Goal: Book appointment/travel/reservation

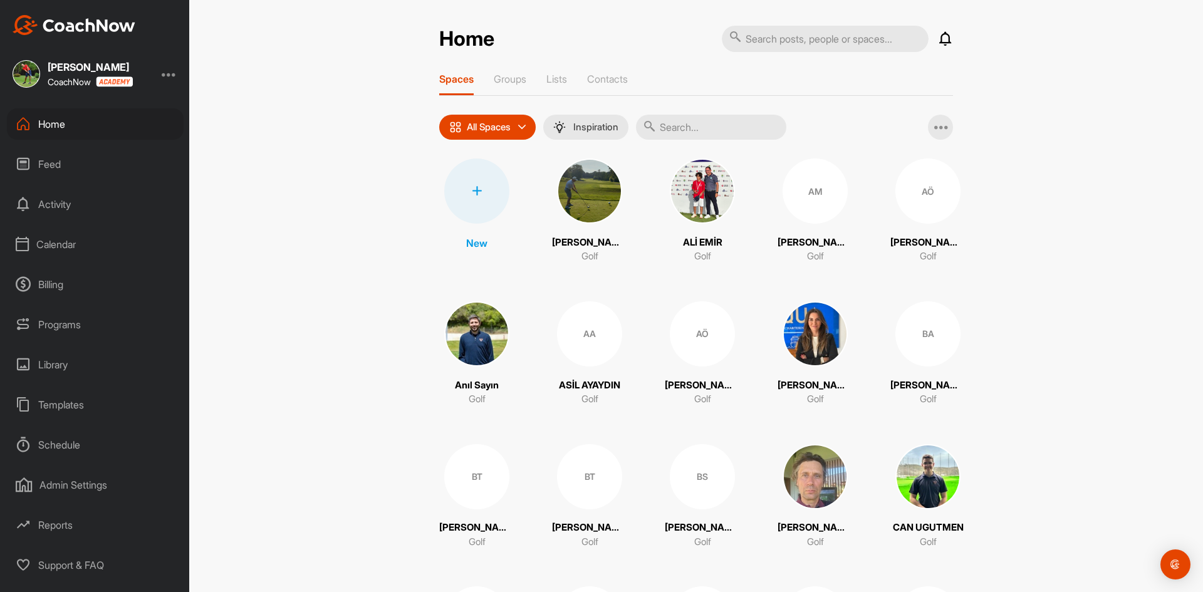
click at [33, 238] on div "Calendar" at bounding box center [95, 244] width 177 height 31
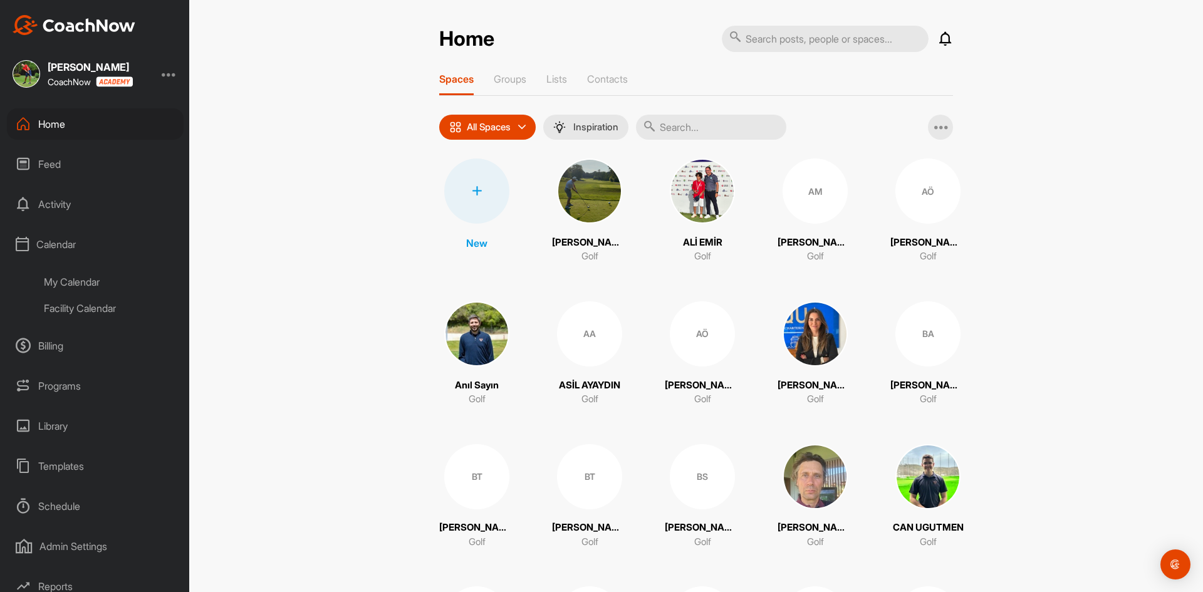
click at [100, 310] on div "Facility Calendar" at bounding box center [109, 308] width 149 height 26
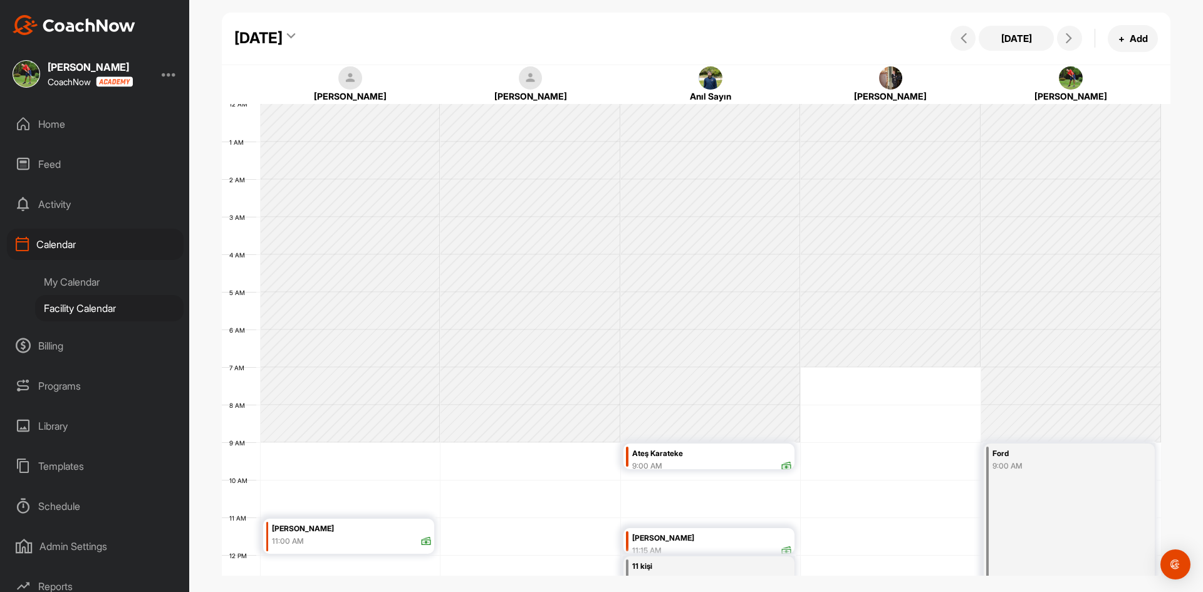
scroll to position [217, 0]
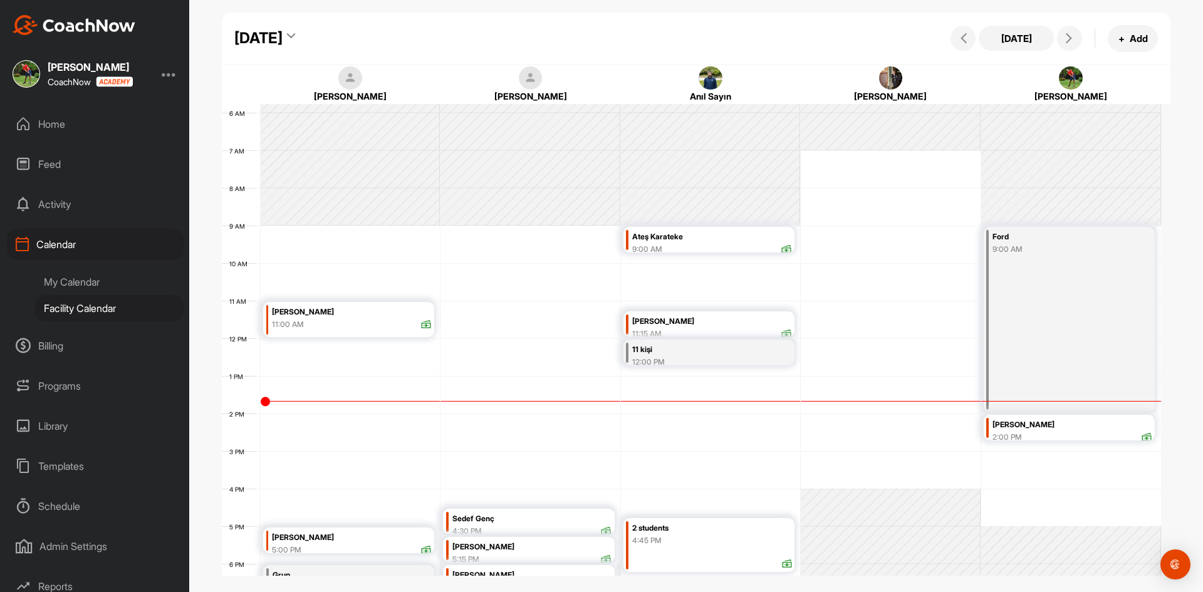
click at [283, 36] on div "[DATE]" at bounding box center [258, 38] width 48 height 23
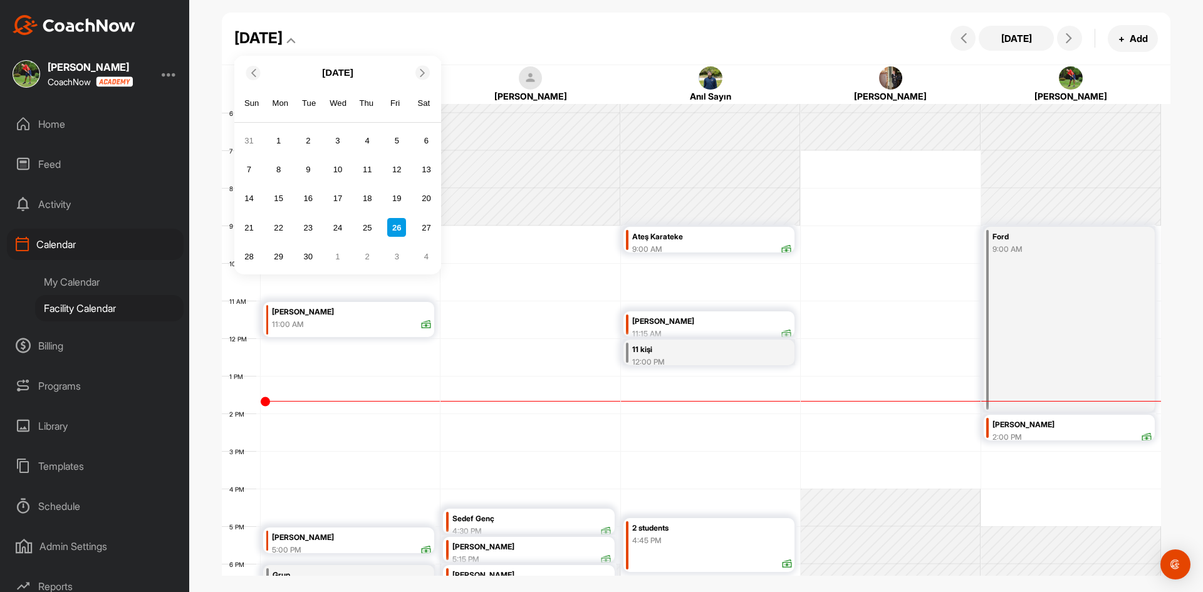
click at [254, 71] on icon at bounding box center [253, 72] width 8 height 8
click at [427, 256] on div "30" at bounding box center [426, 257] width 19 height 19
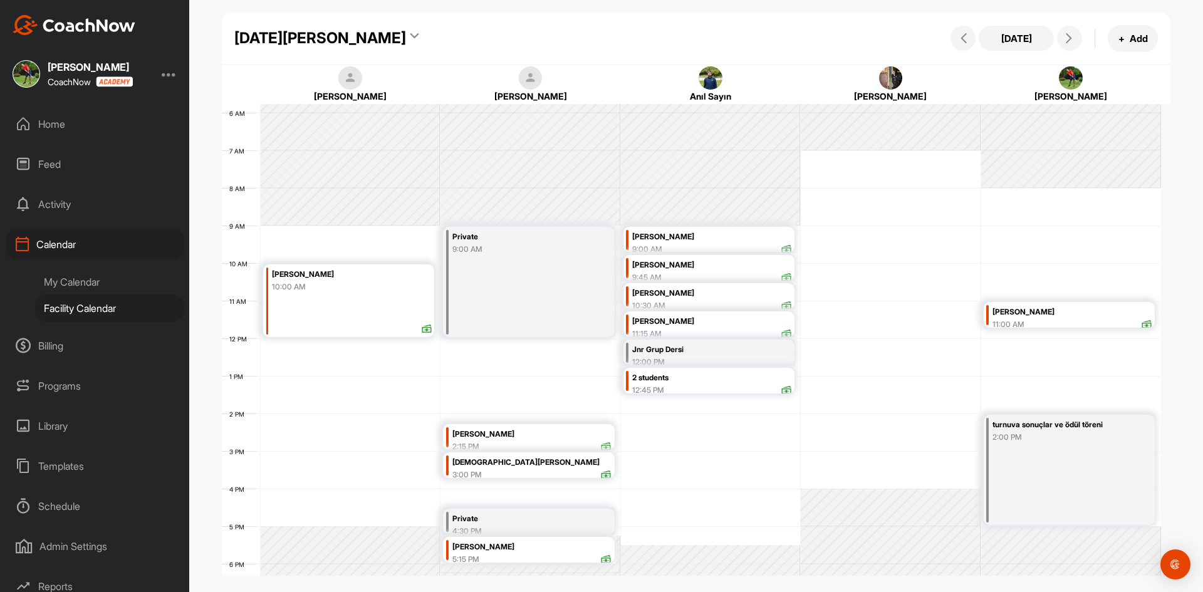
click at [75, 284] on div "My Calendar" at bounding box center [109, 282] width 149 height 26
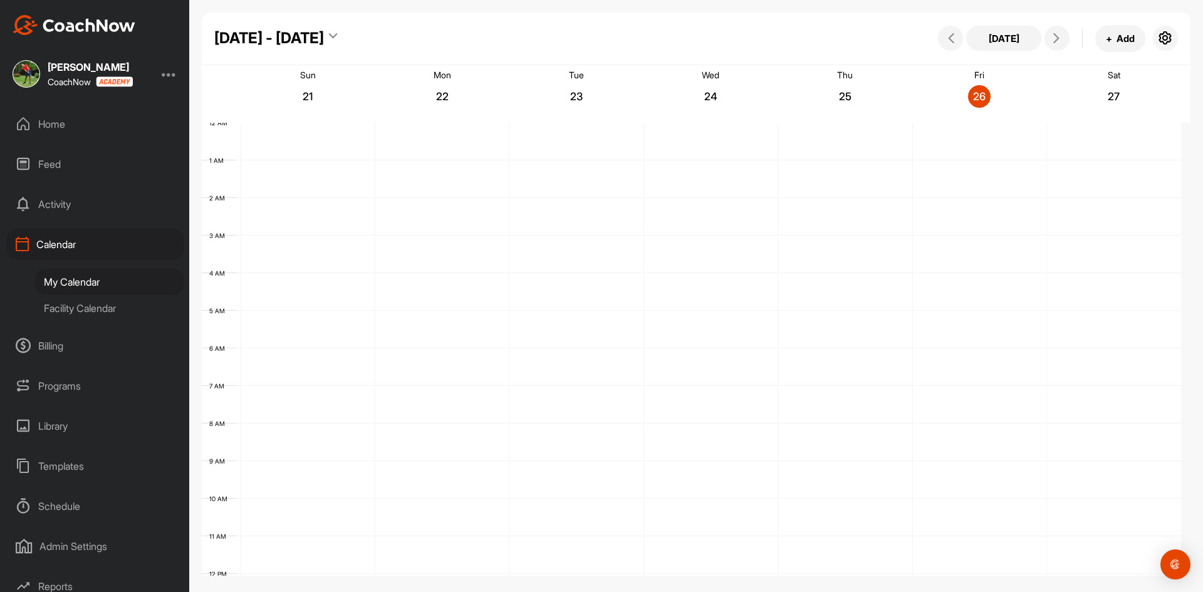
scroll to position [217, 0]
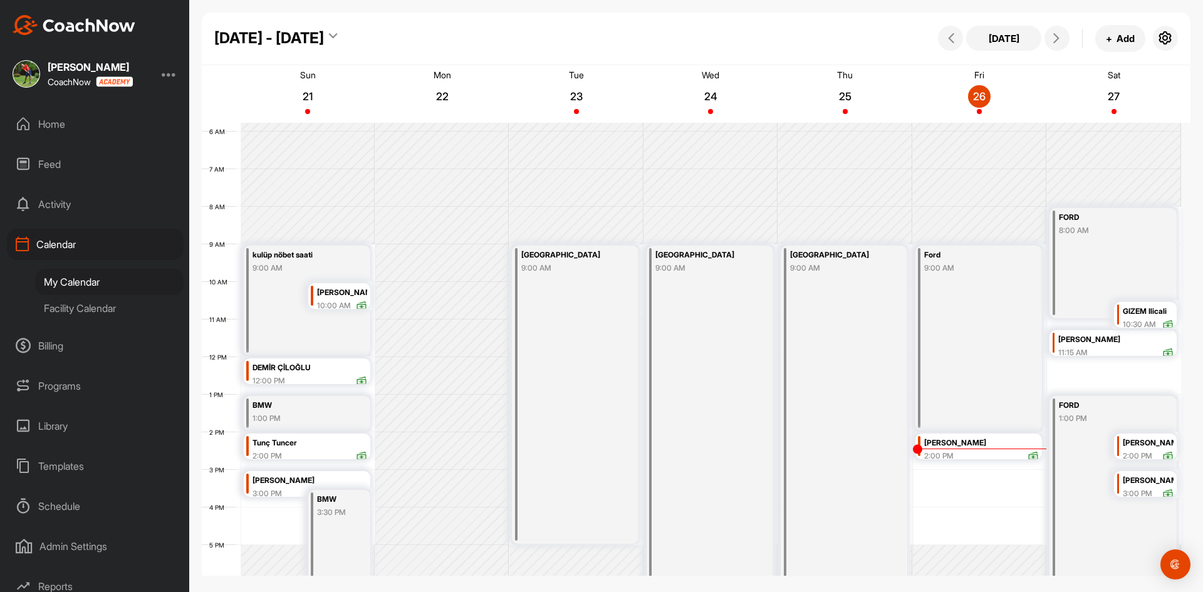
click at [102, 306] on div "Facility Calendar" at bounding box center [109, 308] width 149 height 26
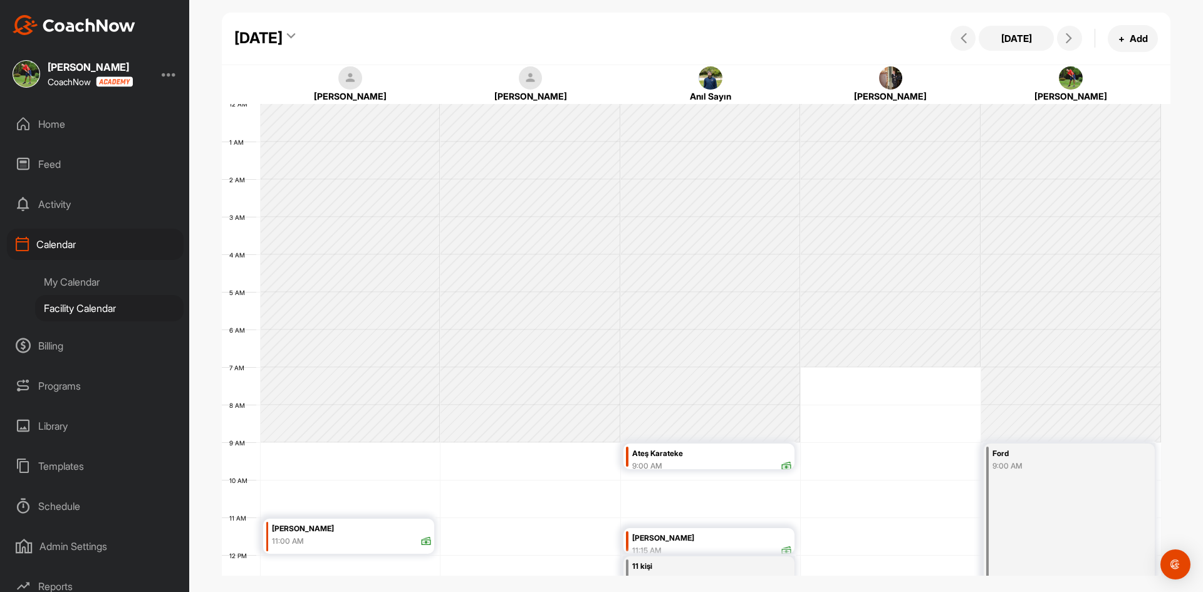
scroll to position [217, 0]
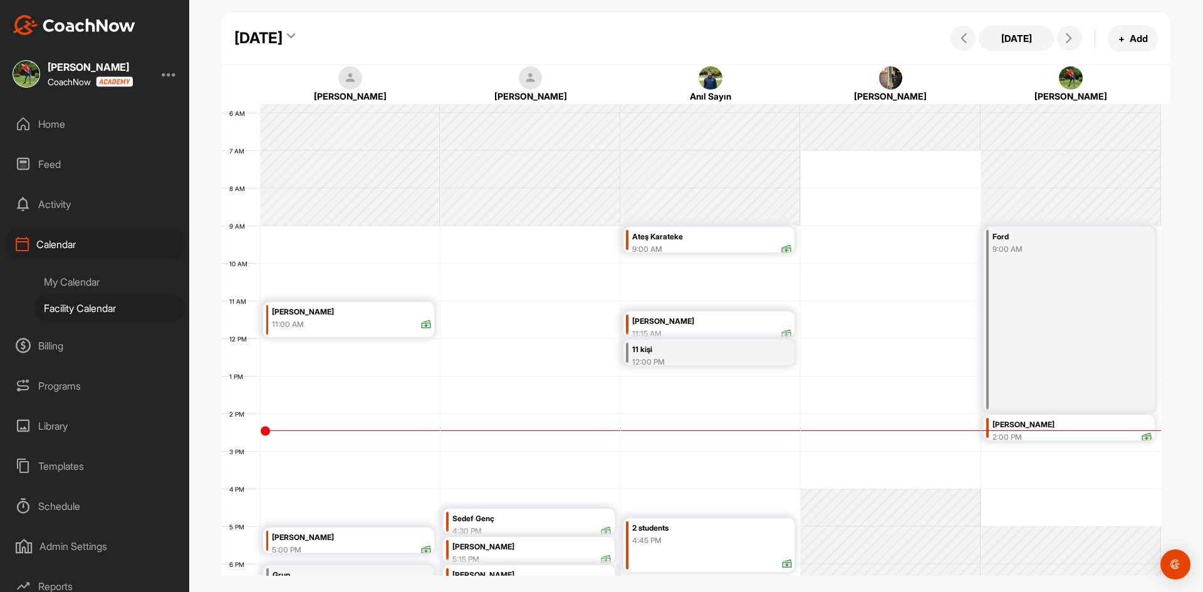
click at [694, 536] on div "4:45 PM" at bounding box center [711, 540] width 159 height 11
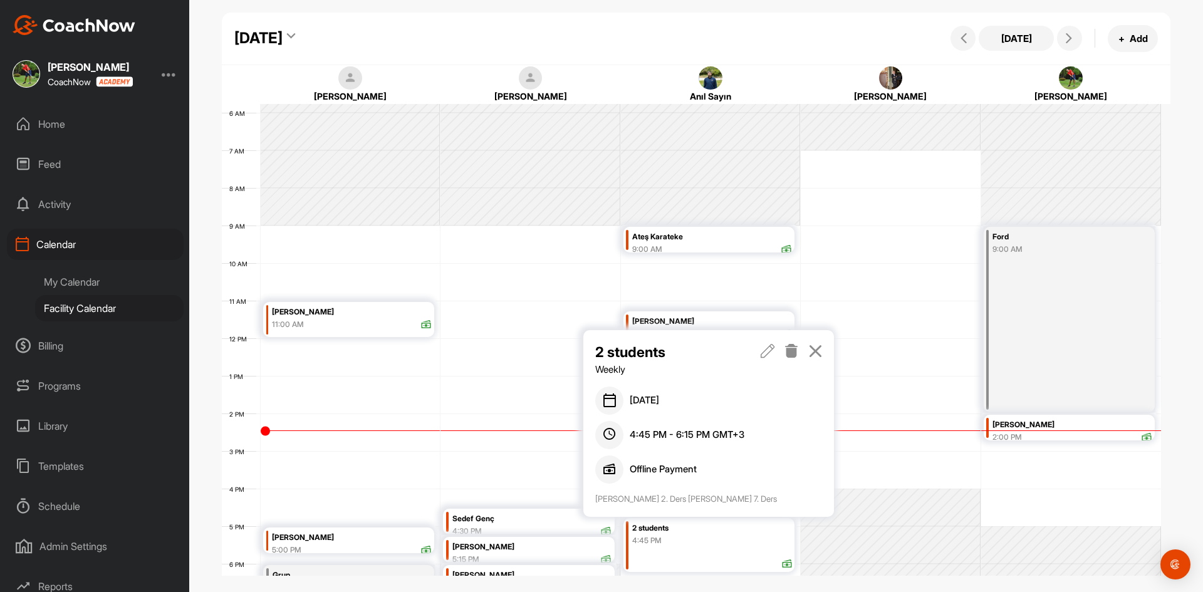
click at [694, 536] on div "4:45 PM" at bounding box center [711, 540] width 159 height 11
click at [817, 353] on icon at bounding box center [815, 351] width 14 height 14
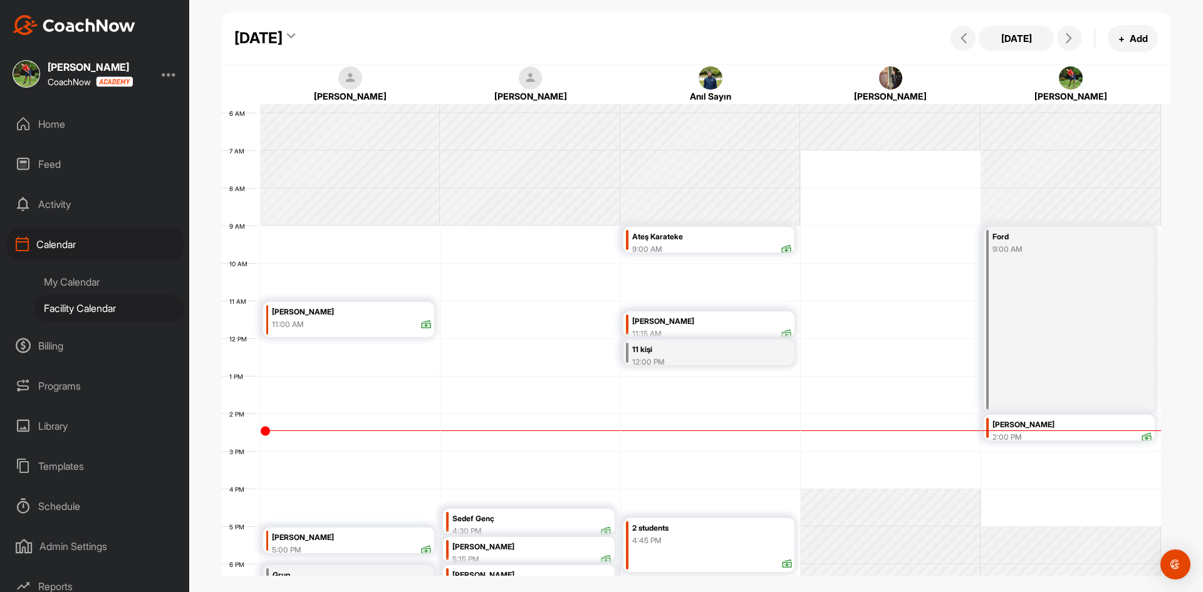
click at [742, 535] on div "4:45 PM" at bounding box center [711, 540] width 159 height 11
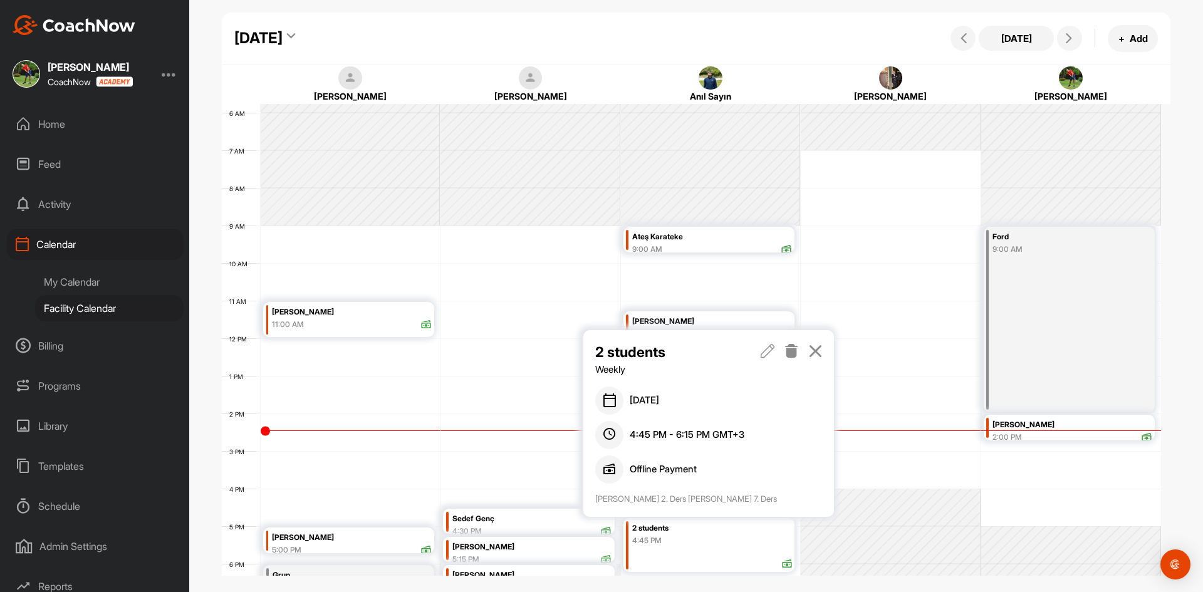
click at [789, 358] on icon at bounding box center [792, 351] width 14 height 14
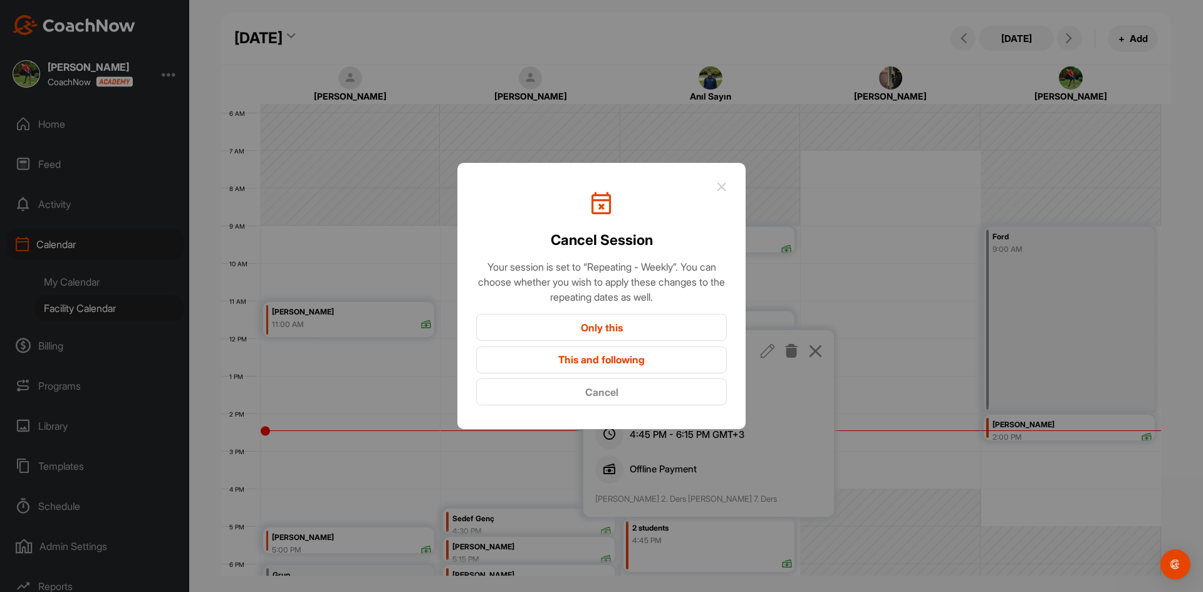
click at [617, 330] on button "Only this" at bounding box center [601, 327] width 251 height 27
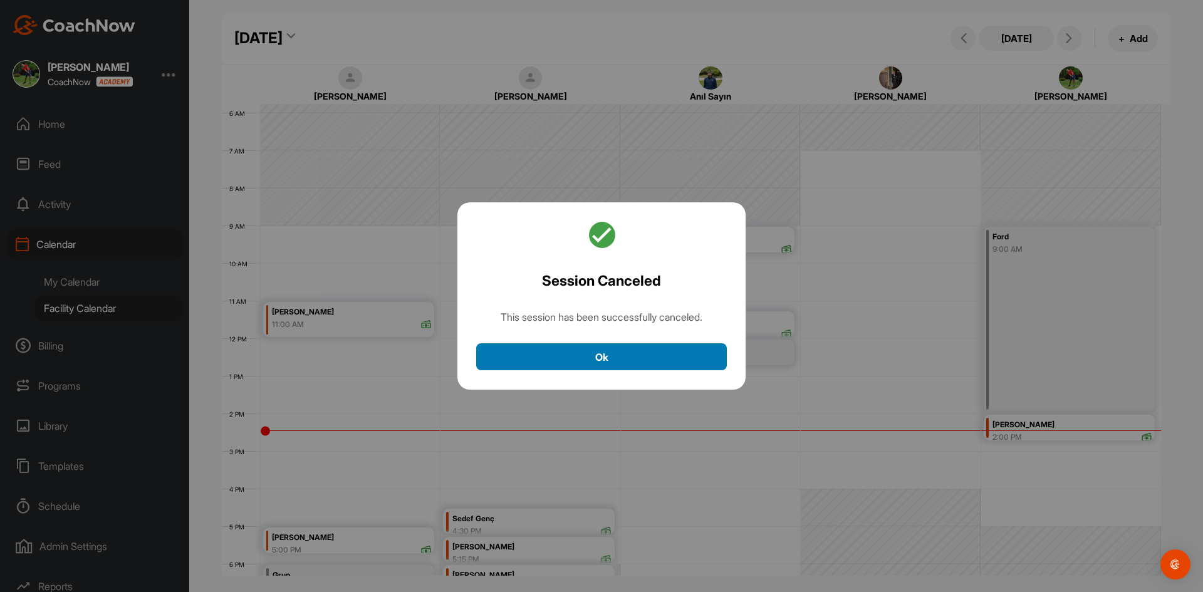
click at [629, 353] on button "Ok" at bounding box center [601, 356] width 251 height 27
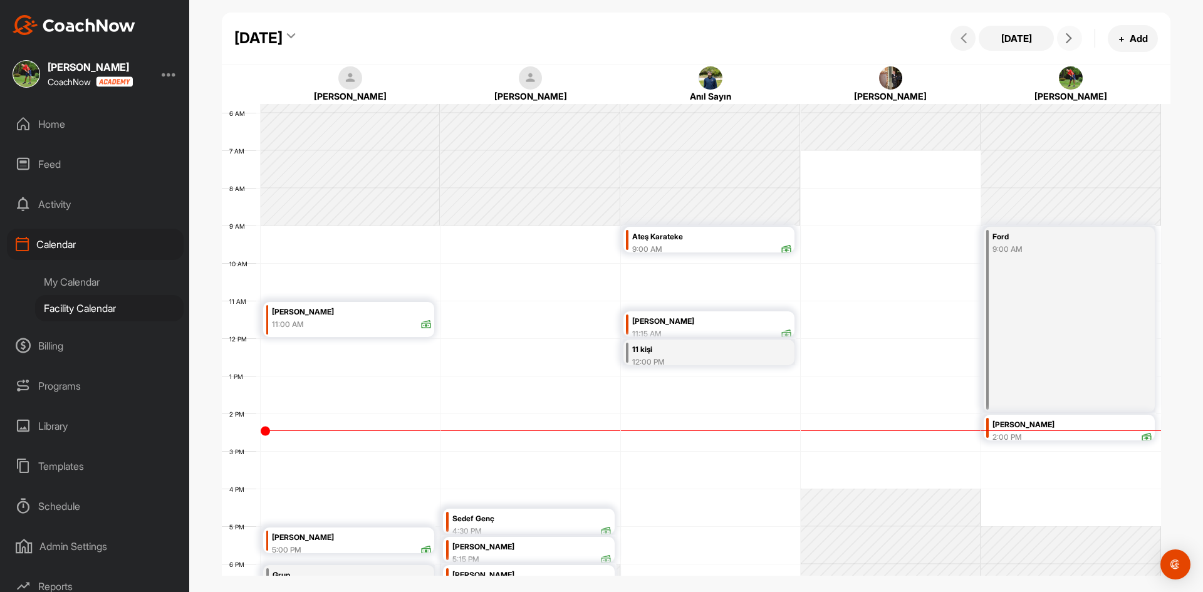
click at [1069, 38] on icon at bounding box center [1069, 38] width 10 height 10
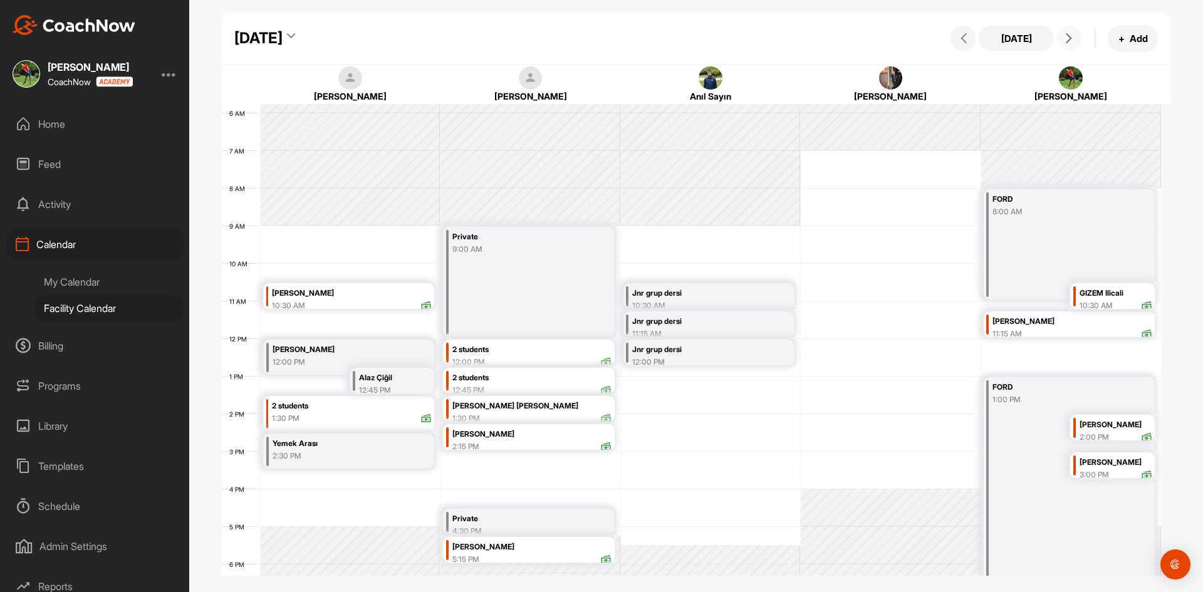
click at [1072, 44] on button at bounding box center [1069, 38] width 25 height 25
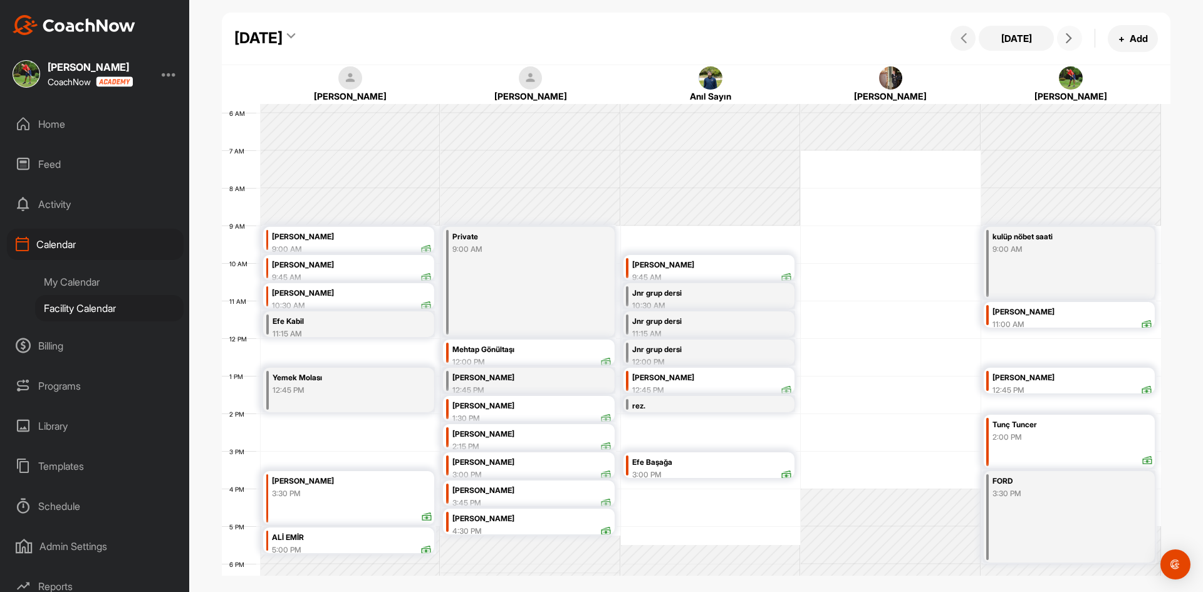
click at [775, 377] on div "[PERSON_NAME]" at bounding box center [711, 378] width 159 height 14
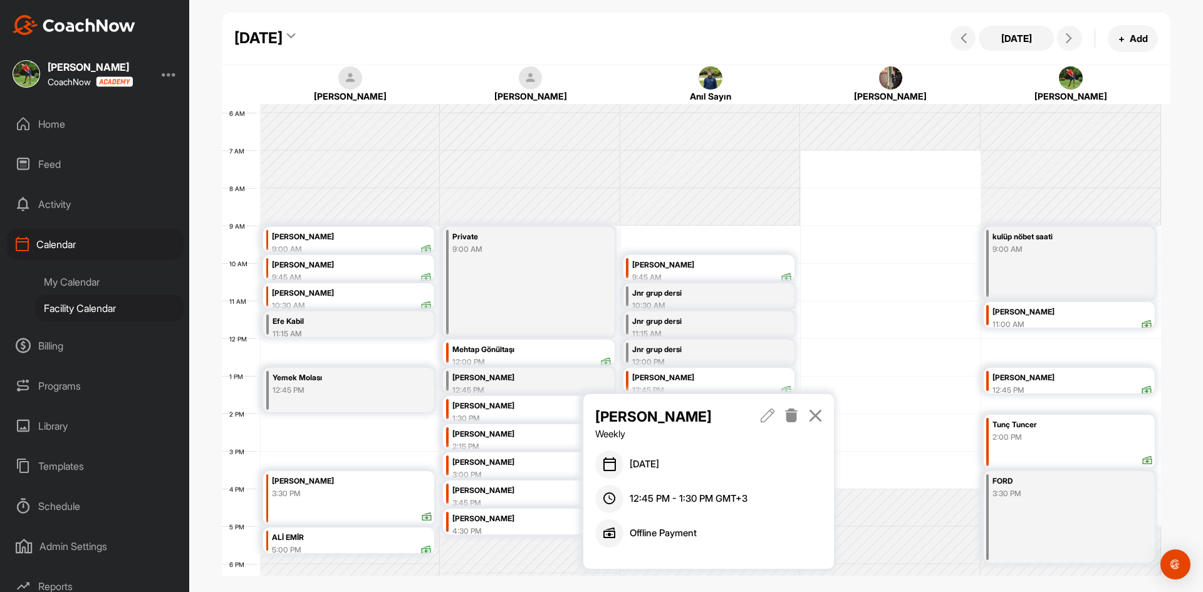
click at [791, 420] on icon at bounding box center [792, 416] width 14 height 14
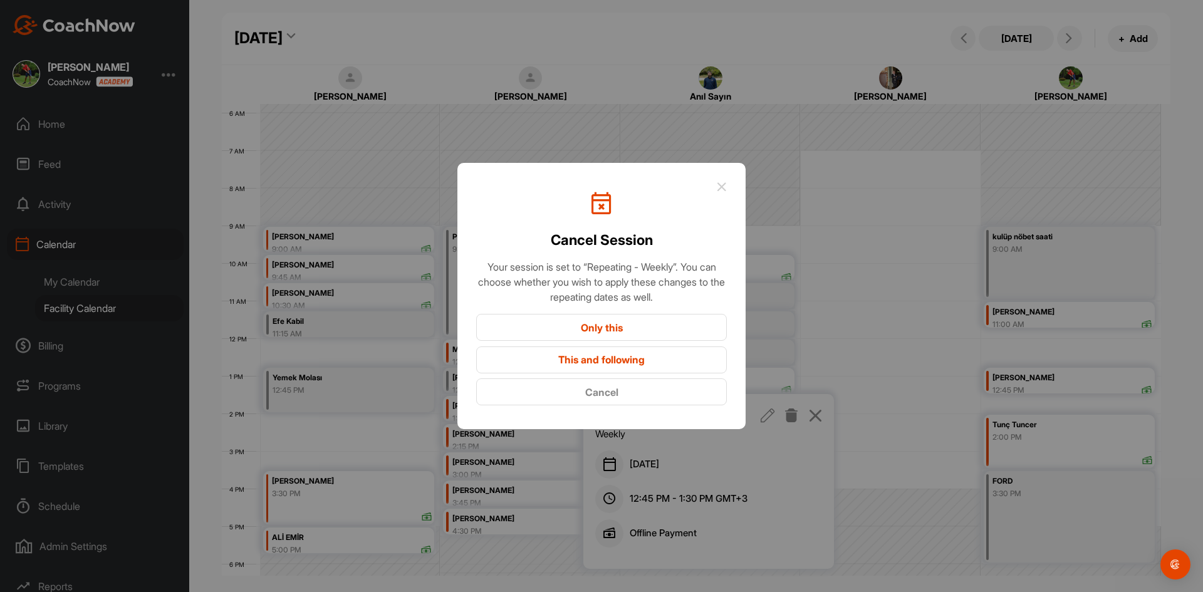
click at [647, 326] on button "Only this" at bounding box center [601, 327] width 251 height 27
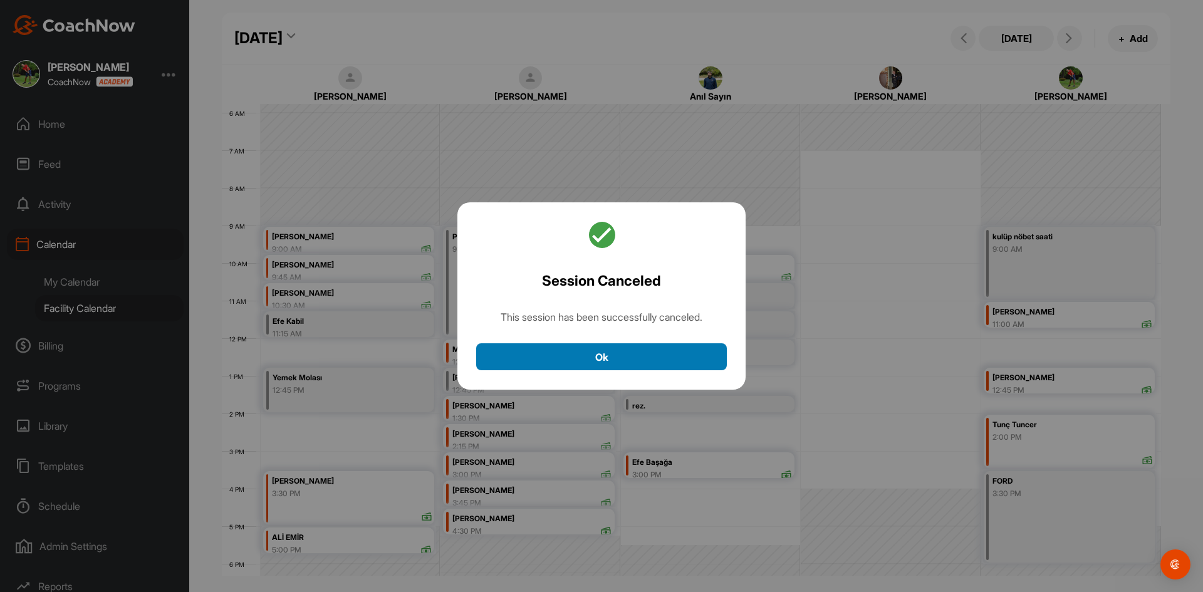
click at [659, 360] on button "Ok" at bounding box center [601, 356] width 251 height 27
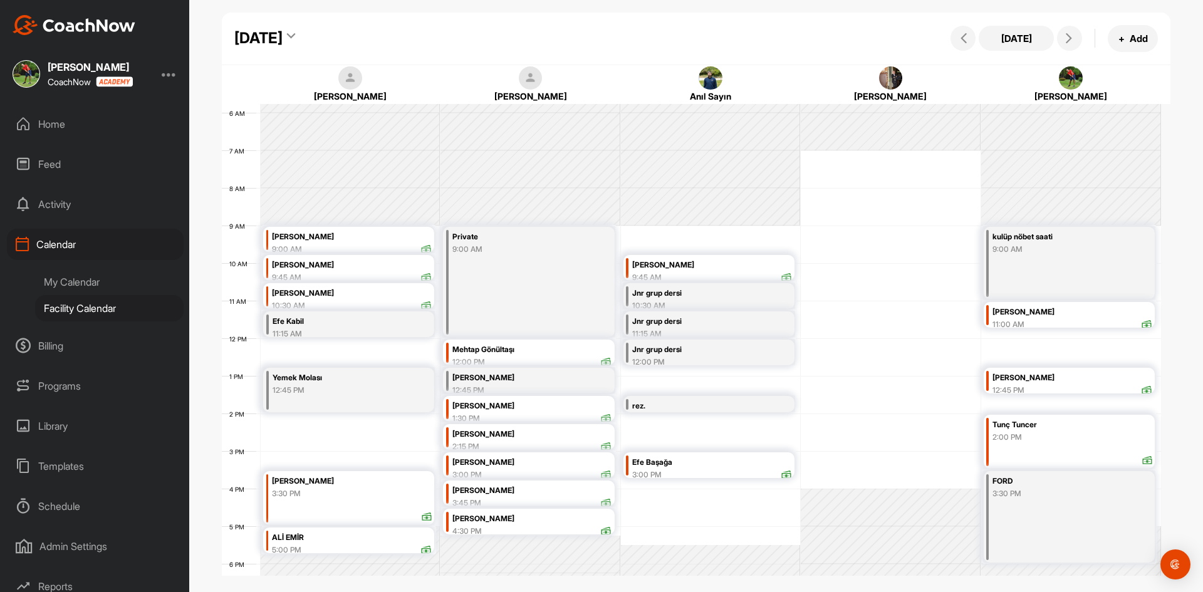
click at [693, 472] on div "3:00 PM" at bounding box center [711, 474] width 159 height 11
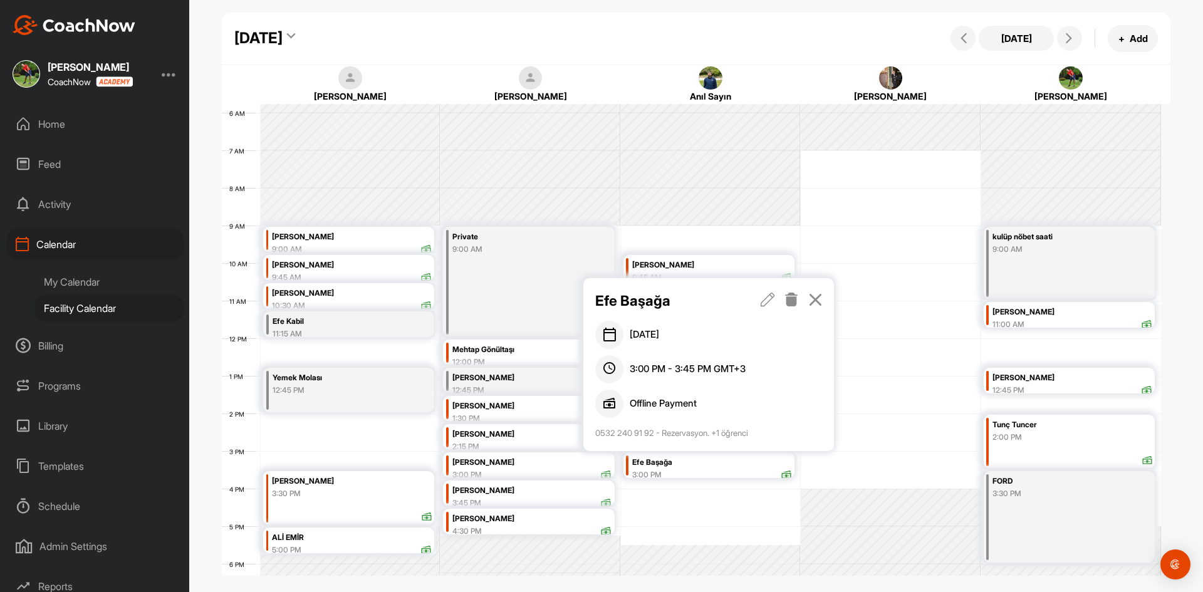
click at [767, 299] on icon at bounding box center [768, 300] width 14 height 14
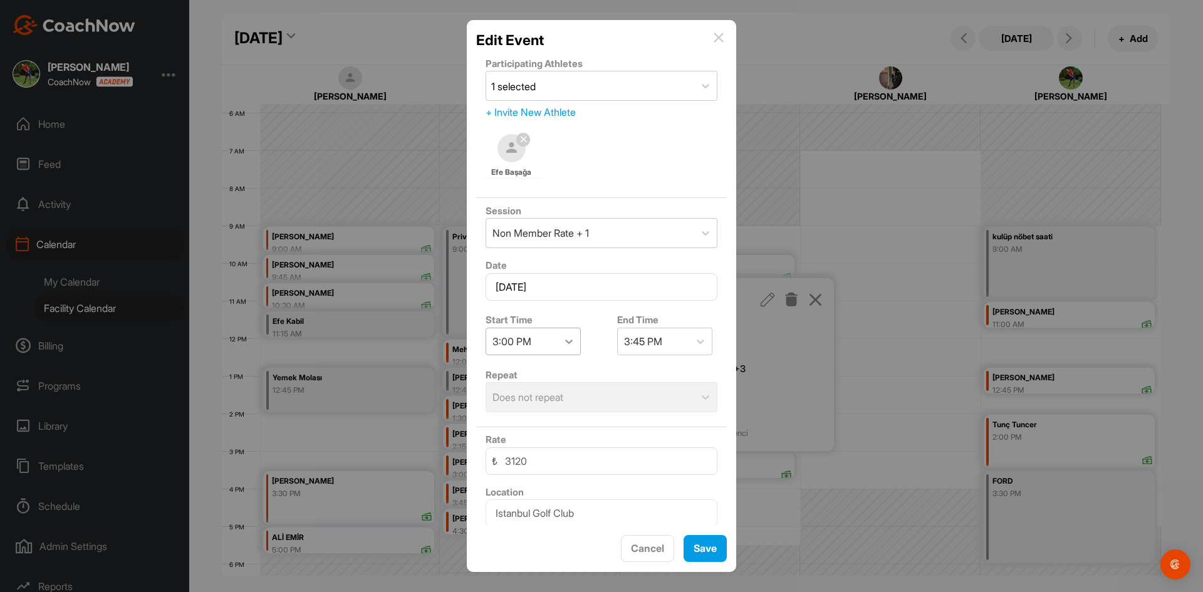
click at [565, 333] on div at bounding box center [569, 341] width 23 height 23
click at [539, 428] on div "12:45 PM" at bounding box center [533, 427] width 95 height 25
click at [701, 550] on span "Save" at bounding box center [705, 548] width 23 height 13
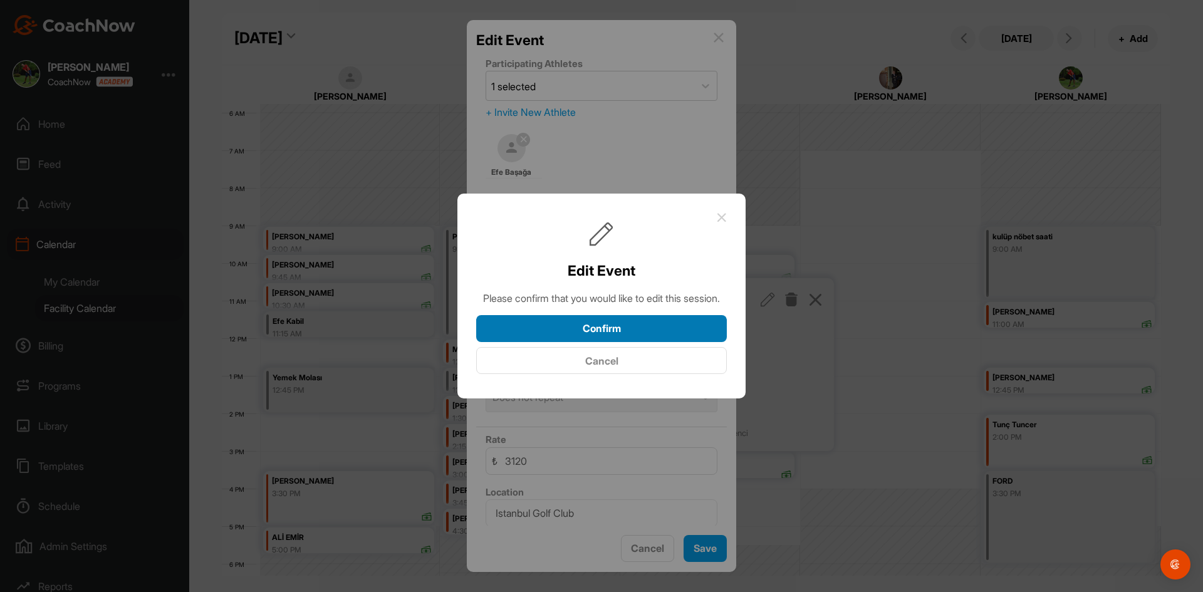
click at [657, 338] on button "Confirm" at bounding box center [601, 328] width 251 height 27
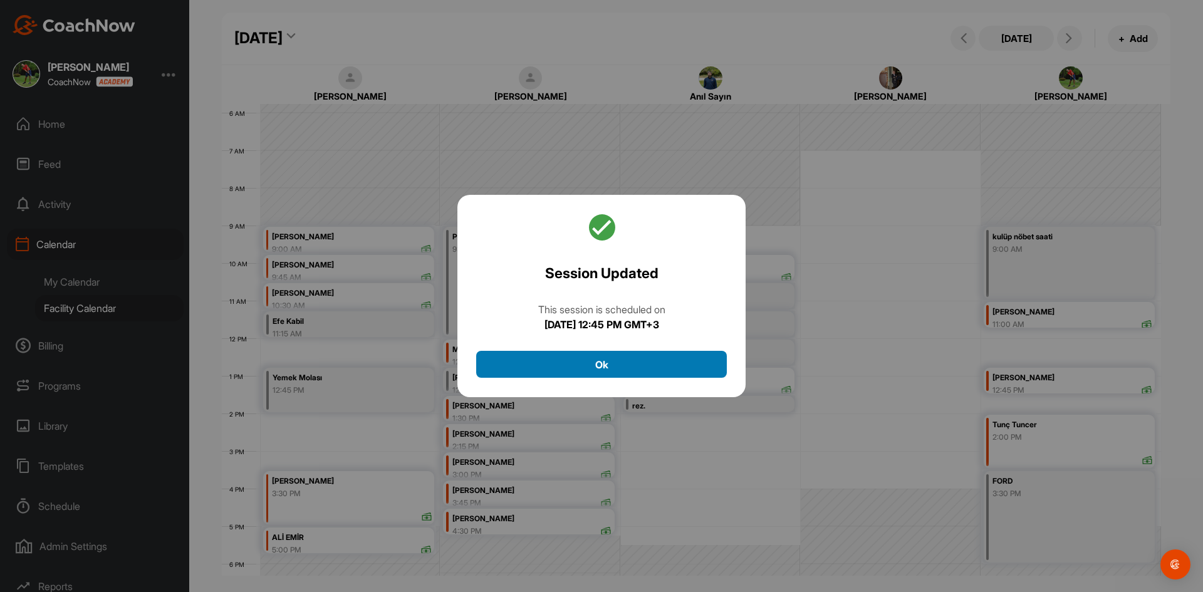
click at [689, 365] on button "Ok" at bounding box center [601, 364] width 251 height 27
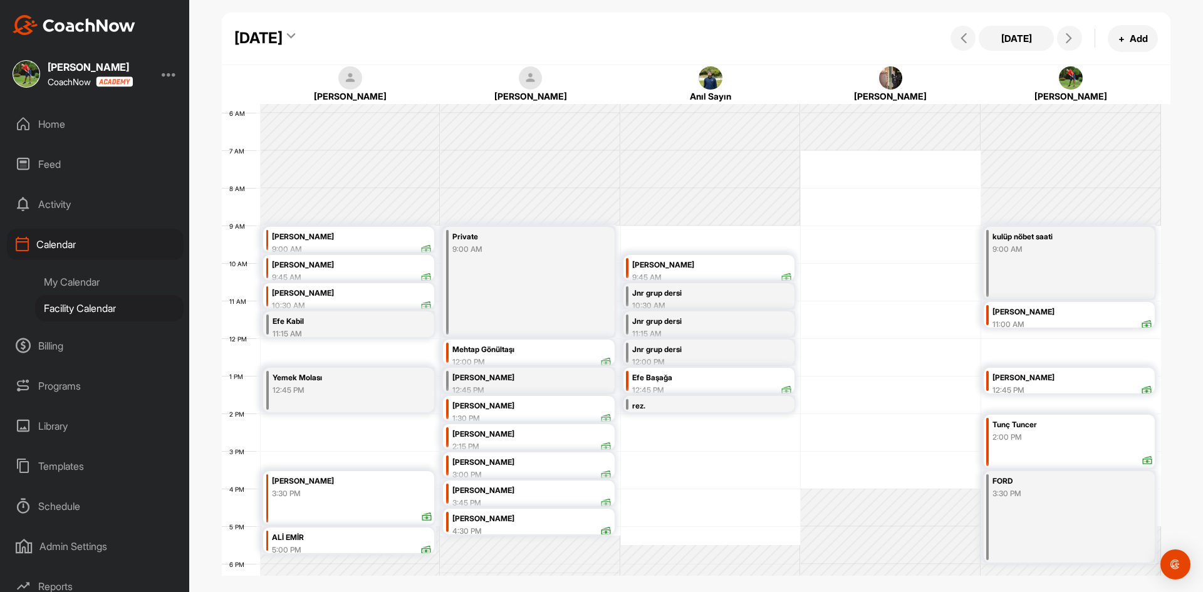
click at [843, 414] on div "12 AM 1 AM 2 AM 3 AM 4 AM 5 AM 6 AM 7 AM 8 AM 9 AM 10 AM 11 AM 12 PM 1 PM 2 PM …" at bounding box center [691, 338] width 939 height 902
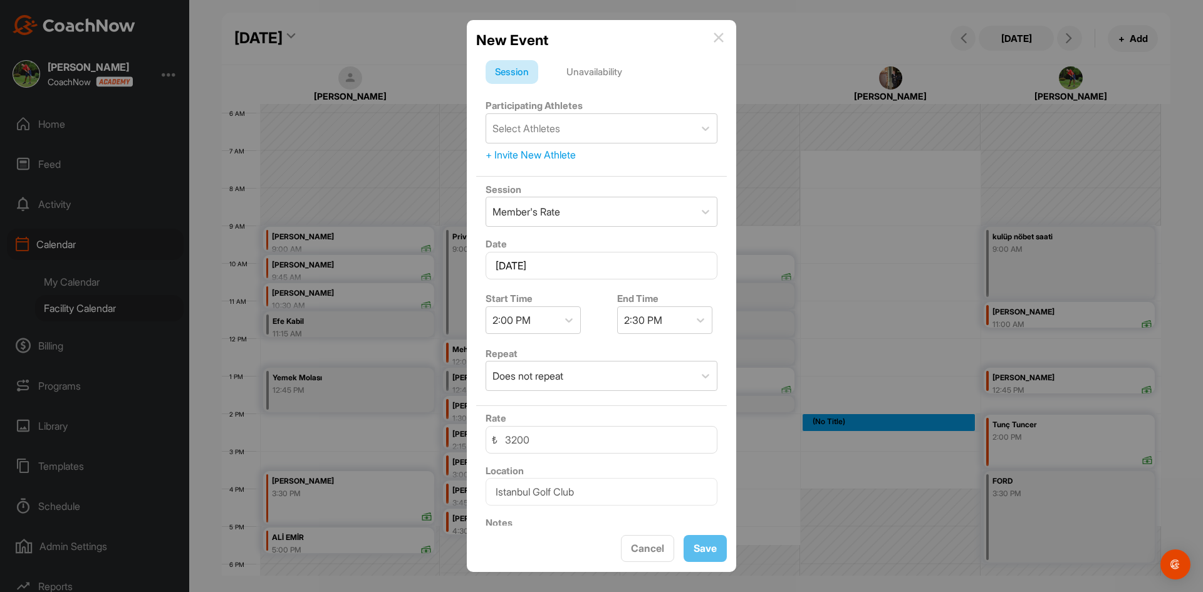
click at [714, 33] on img at bounding box center [719, 38] width 10 height 10
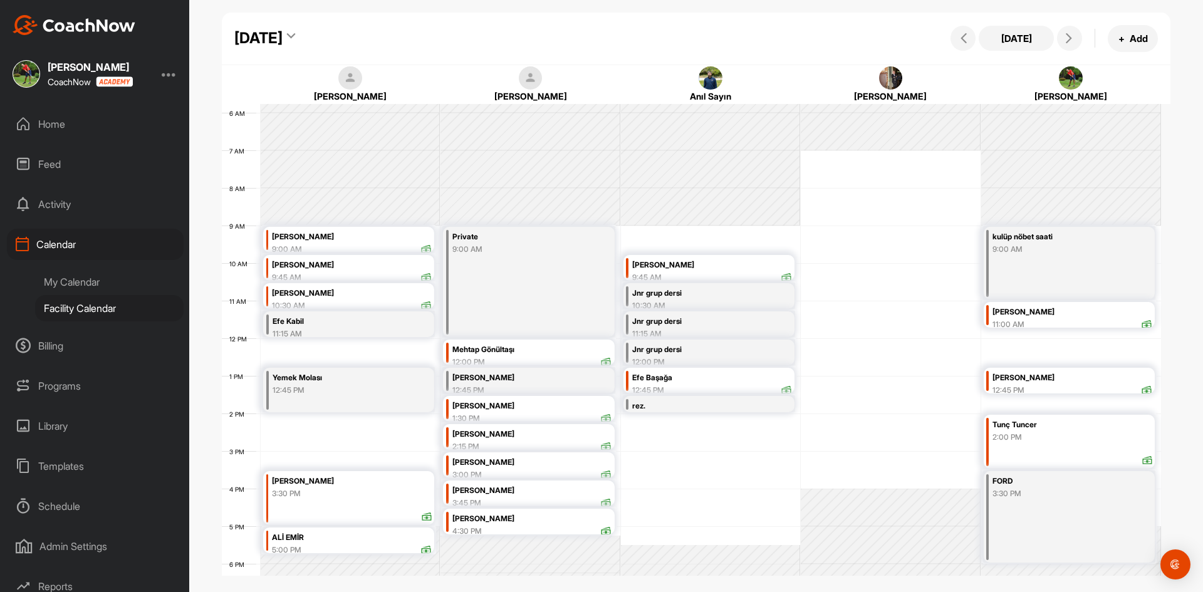
click at [677, 406] on div "rez." at bounding box center [698, 406] width 132 height 14
click at [920, 369] on div "12 AM 1 AM 2 AM 3 AM 4 AM 5 AM 6 AM 7 AM 8 AM 9 AM 10 AM 11 AM 12 PM 1 PM 2 PM …" at bounding box center [691, 338] width 939 height 902
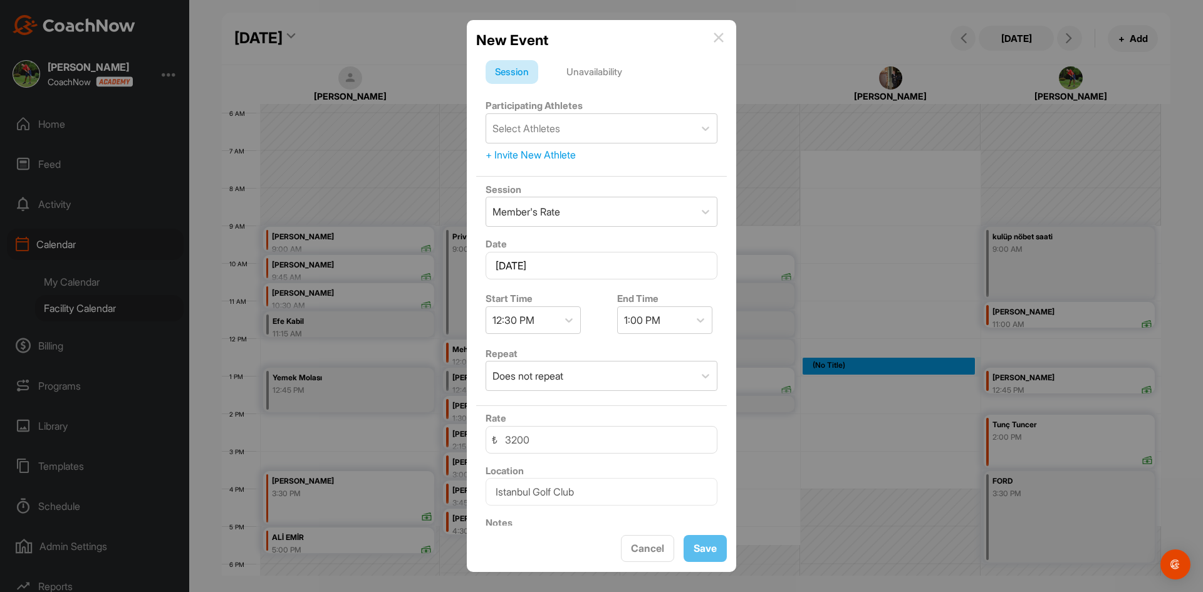
click at [723, 36] on img at bounding box center [719, 38] width 10 height 10
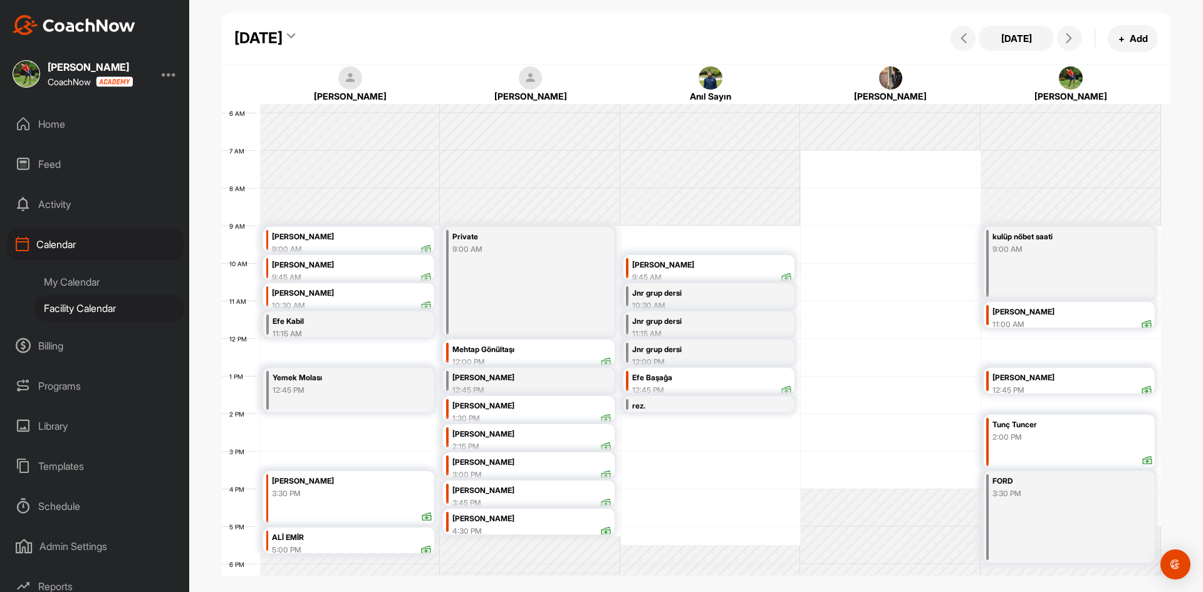
click at [728, 409] on div "rez." at bounding box center [698, 406] width 132 height 14
click at [853, 382] on div "12 AM 1 AM 2 AM 3 AM 4 AM 5 AM 6 AM 7 AM 8 AM 9 AM 10 AM 11 AM 12 PM 1 PM 2 PM …" at bounding box center [691, 338] width 939 height 902
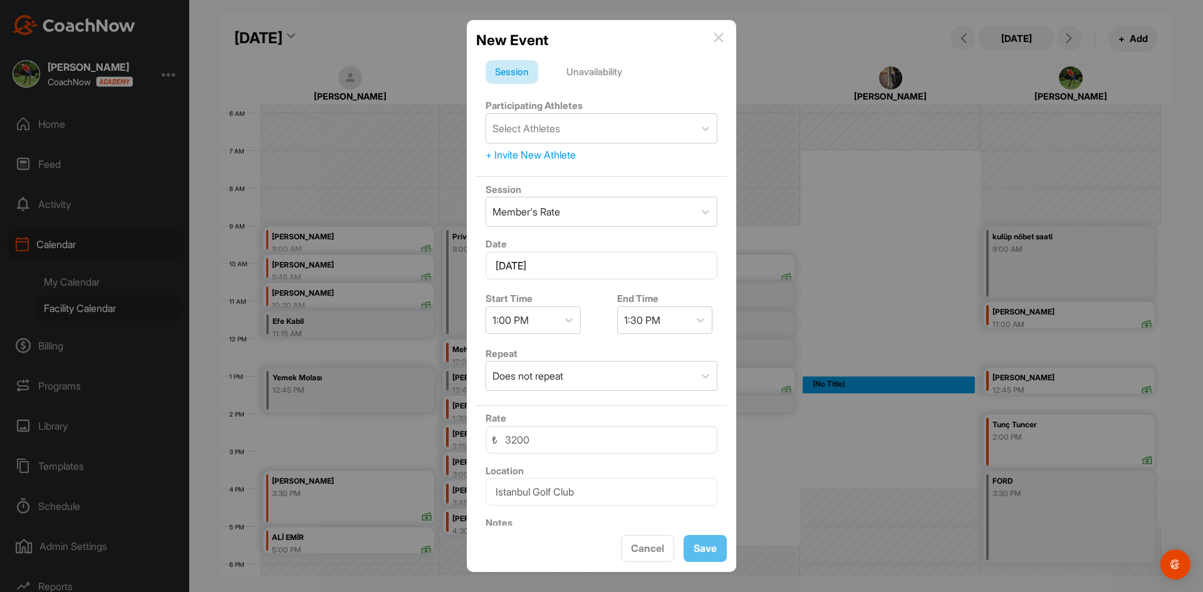
click at [719, 38] on img at bounding box center [719, 38] width 10 height 10
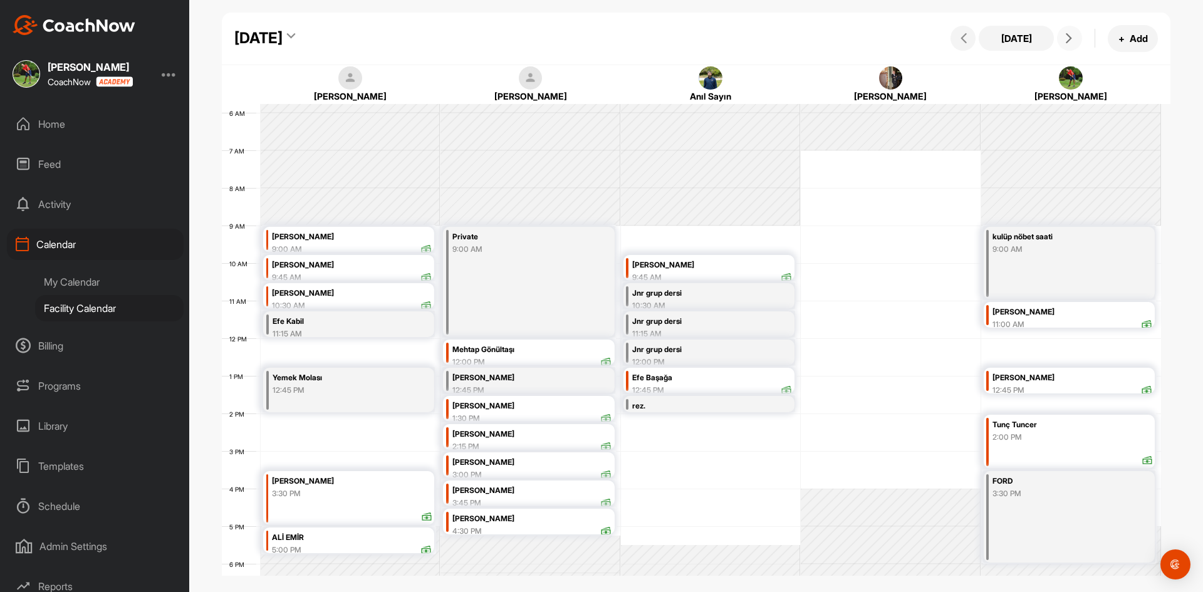
click at [1063, 40] on span at bounding box center [1069, 38] width 15 height 10
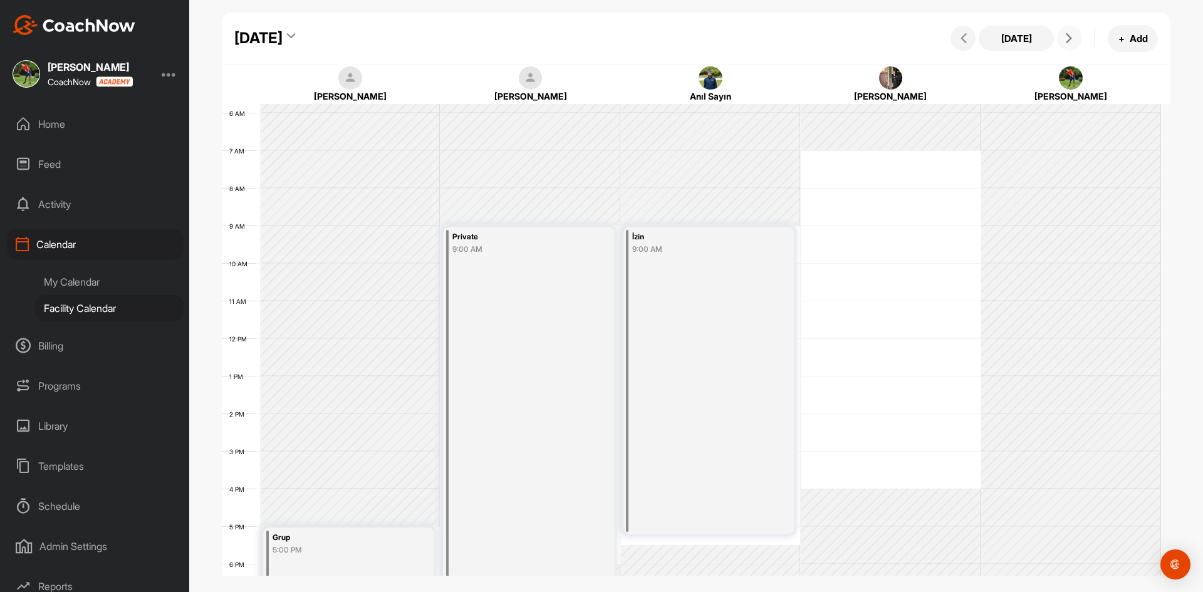
click at [1063, 40] on span at bounding box center [1069, 38] width 15 height 10
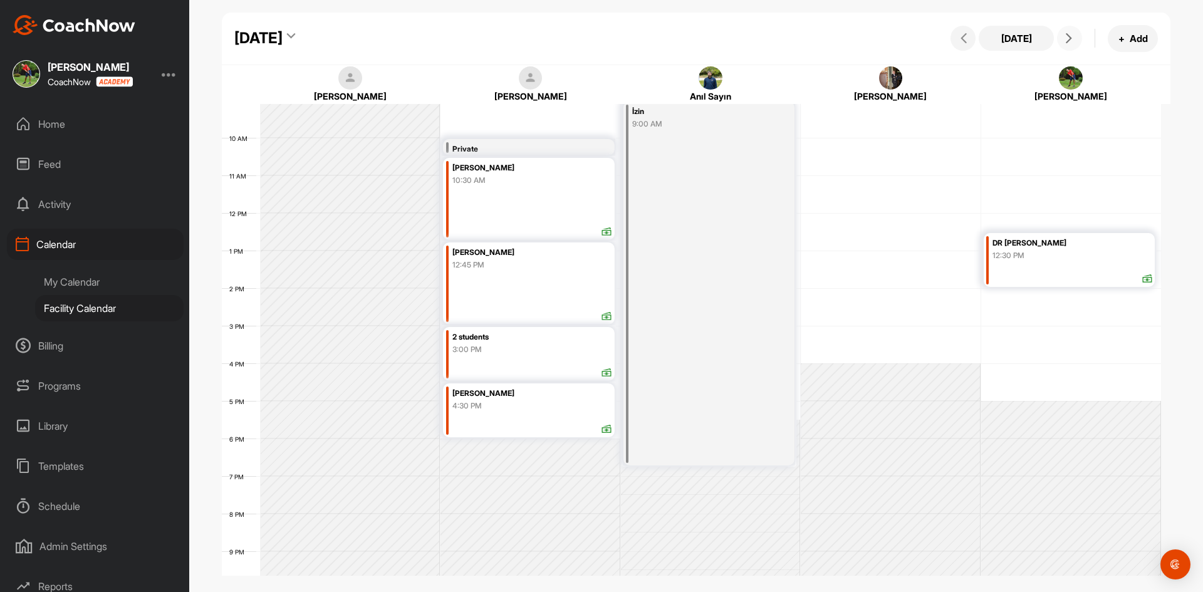
scroll to position [217, 0]
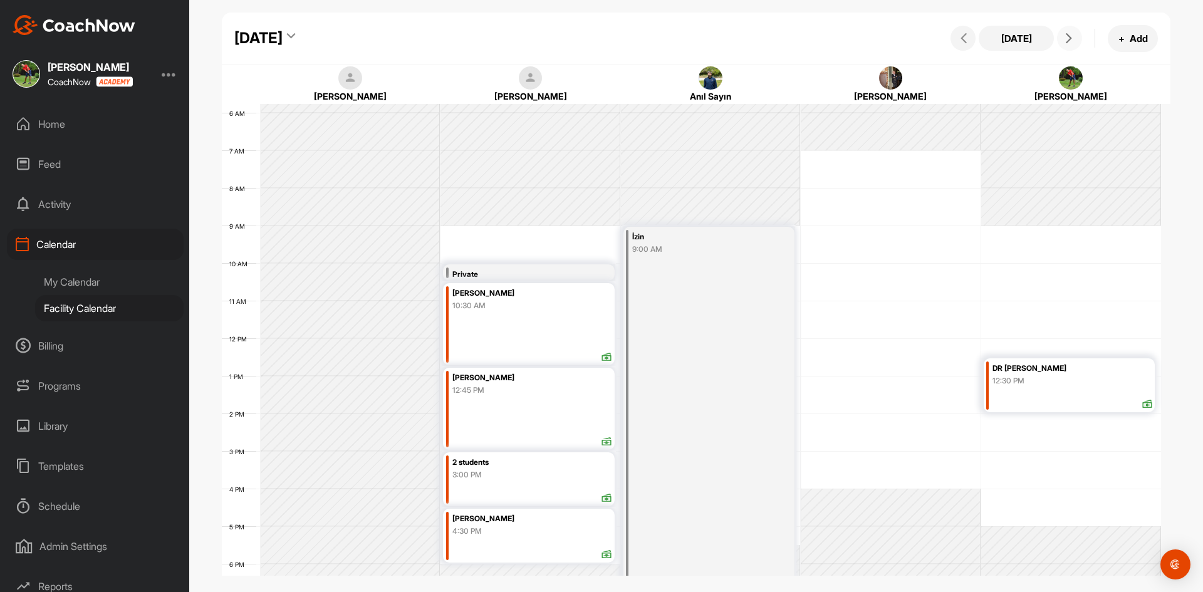
click at [1074, 39] on span at bounding box center [1069, 38] width 15 height 10
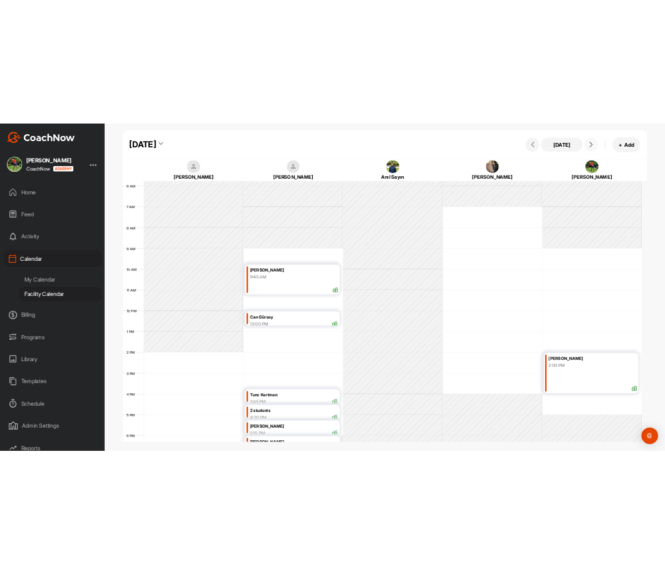
scroll to position [279, 0]
